Goal: Task Accomplishment & Management: Complete application form

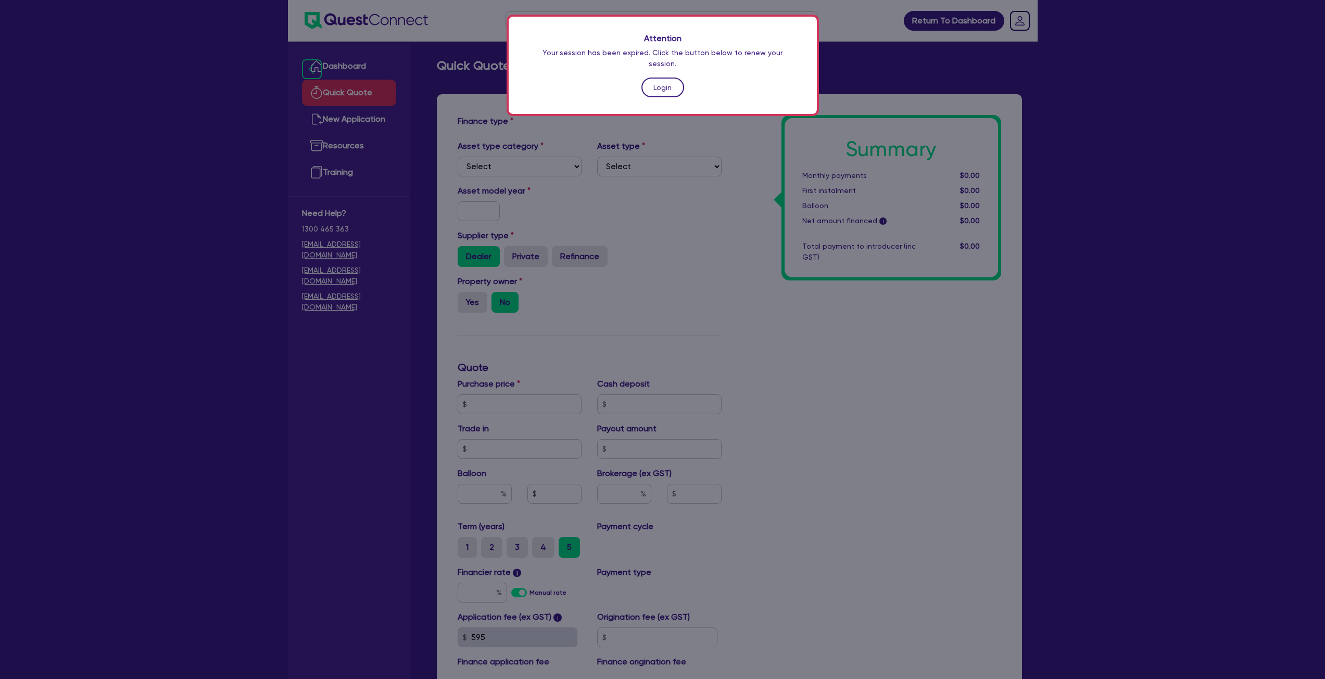
scroll to position [118, 0]
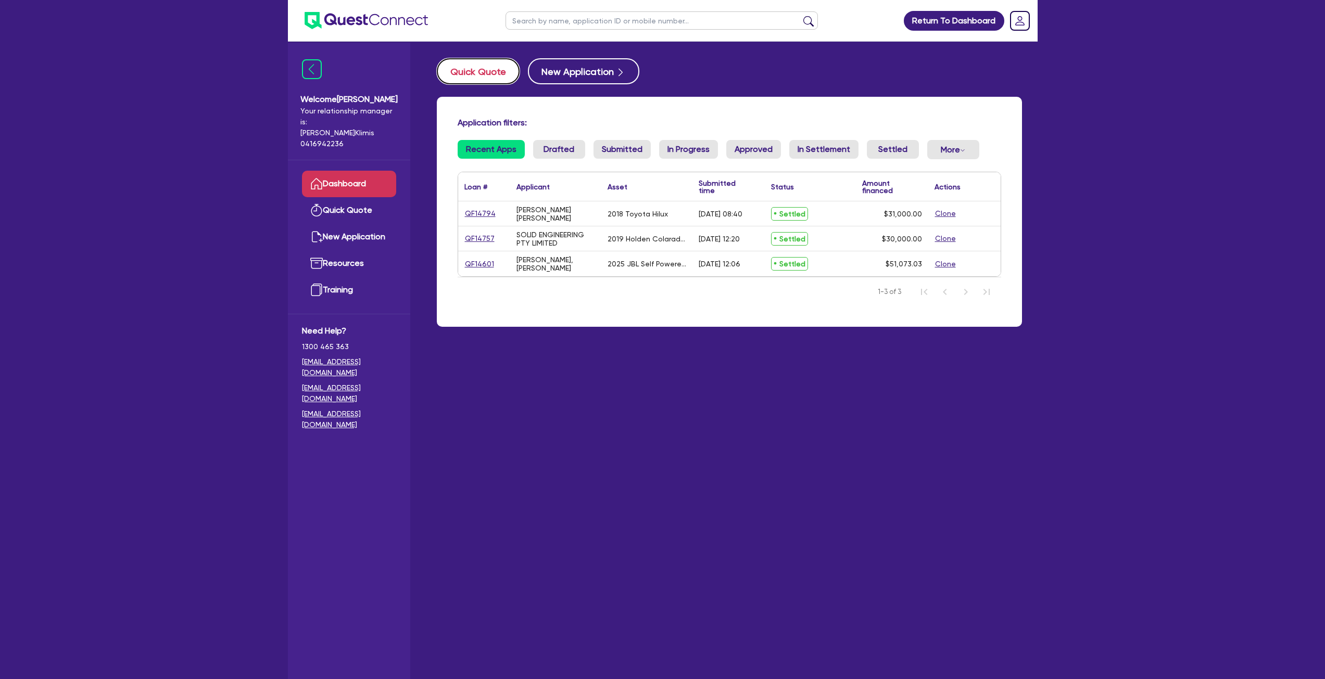
click at [481, 71] on button "Quick Quote" at bounding box center [478, 71] width 83 height 26
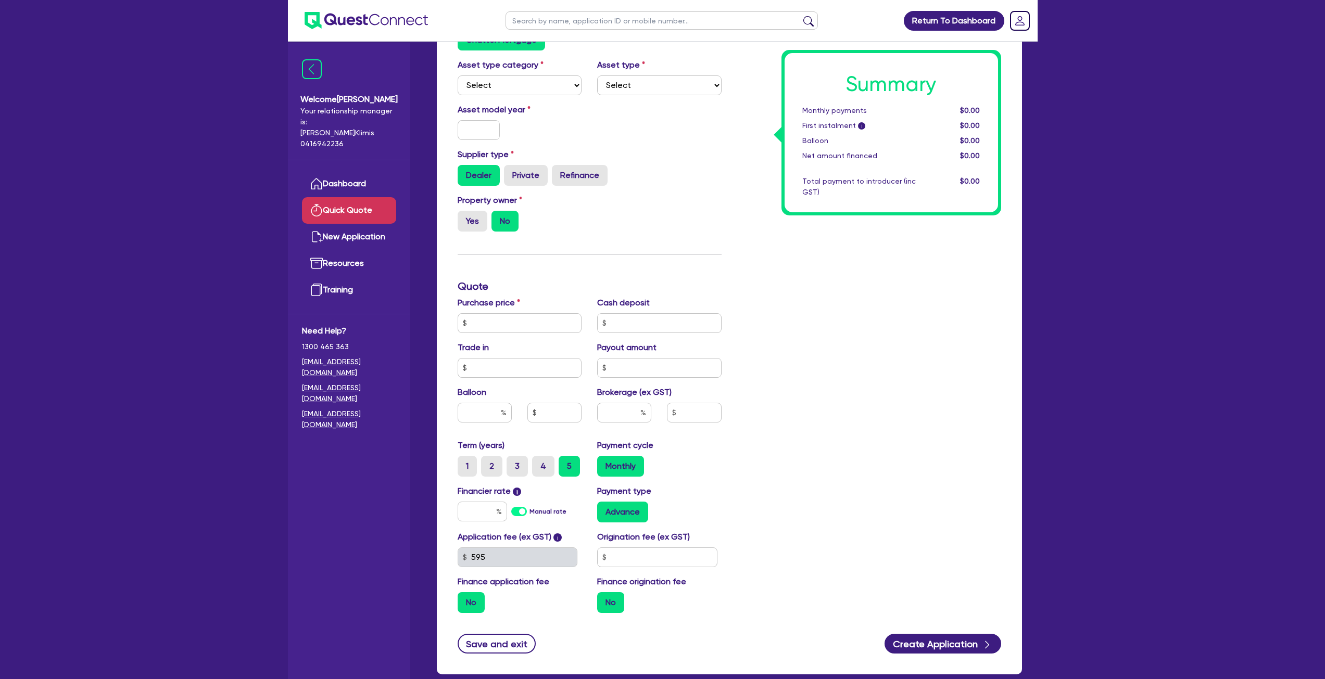
scroll to position [104, 0]
